Goal: Transaction & Acquisition: Purchase product/service

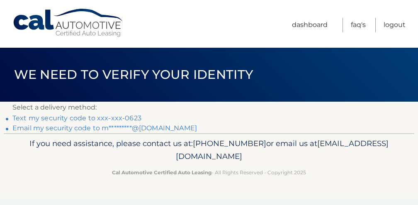
click at [91, 117] on link "Text my security code to xxx-xxx-0623" at bounding box center [76, 118] width 129 height 8
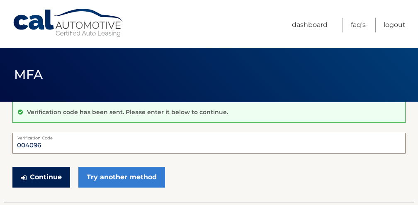
type input "004096"
click at [53, 175] on button "Continue" at bounding box center [41, 177] width 58 height 21
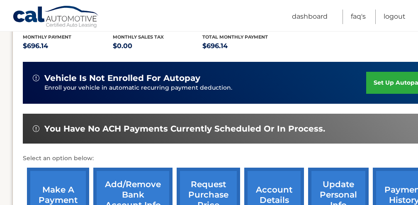
scroll to position [194, 0]
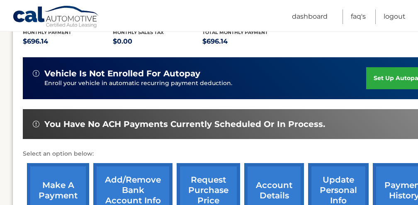
click at [76, 177] on link "make a payment" at bounding box center [58, 190] width 62 height 54
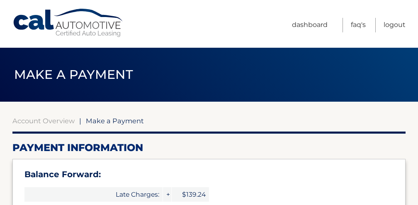
select select "MDkzZDA5NjctNzJjZi00ZTZlLTkyOGItNTNlYmU3MTQ2OWFi"
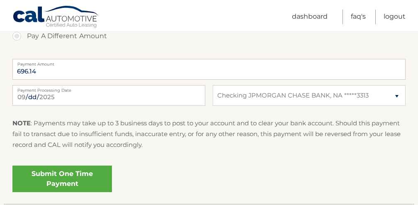
scroll to position [383, 0]
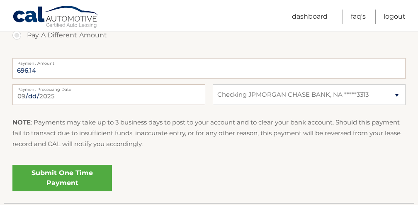
click at [100, 169] on link "Submit One Time Payment" at bounding box center [61, 178] width 99 height 27
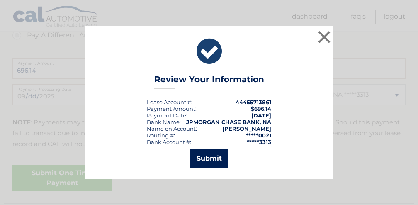
click at [217, 152] on button "Submit" at bounding box center [209, 158] width 39 height 20
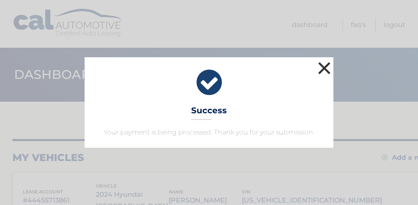
click at [327, 67] on button "×" at bounding box center [324, 68] width 17 height 17
